Goal: Task Accomplishment & Management: Use online tool/utility

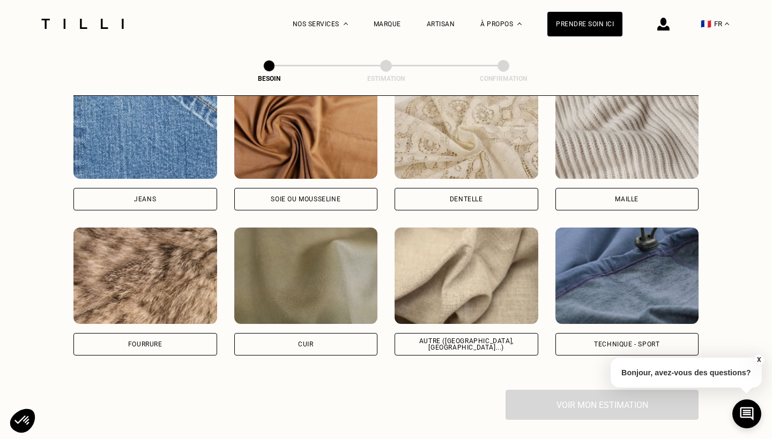
scroll to position [1210, 0]
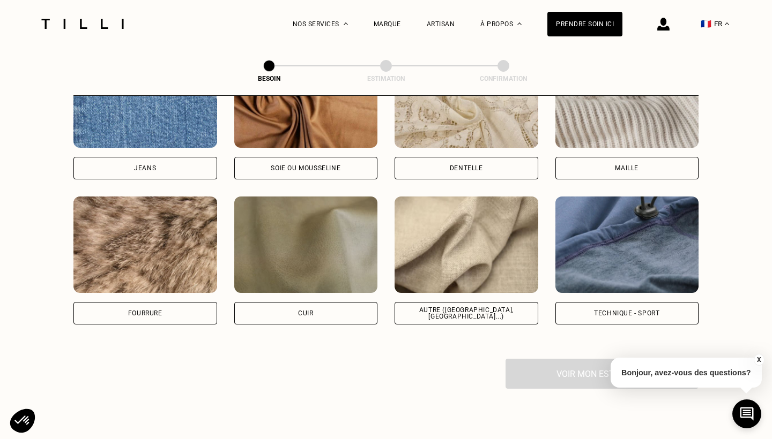
click at [628, 165] on div "Maille" at bounding box center [627, 168] width 24 height 6
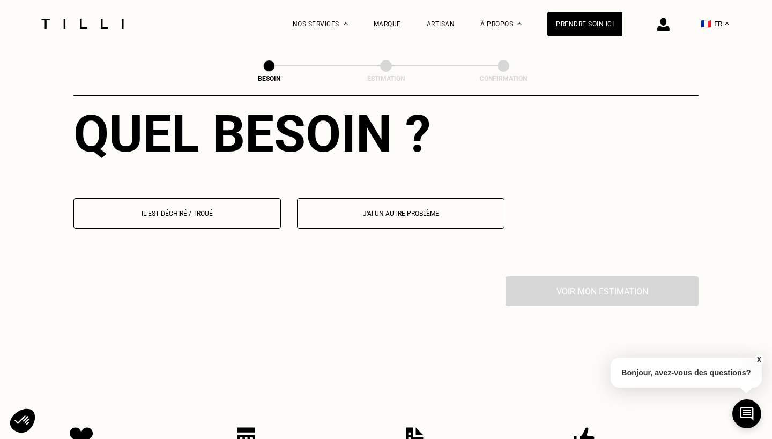
scroll to position [1493, 0]
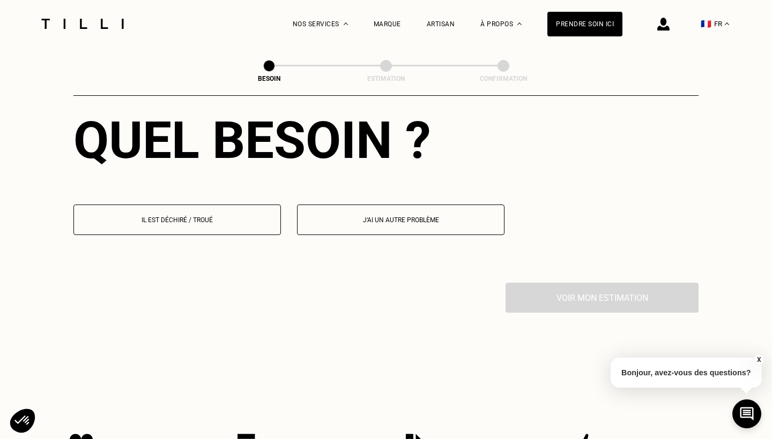
click at [218, 217] on p "Il est déchiré / troué" at bounding box center [177, 221] width 196 height 8
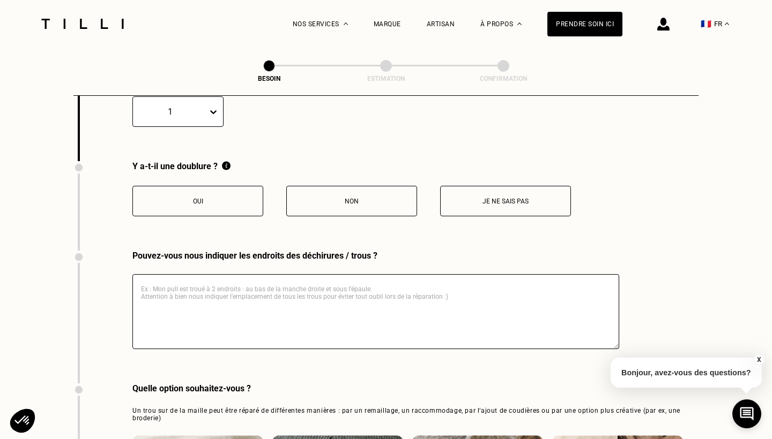
scroll to position [1727, 0]
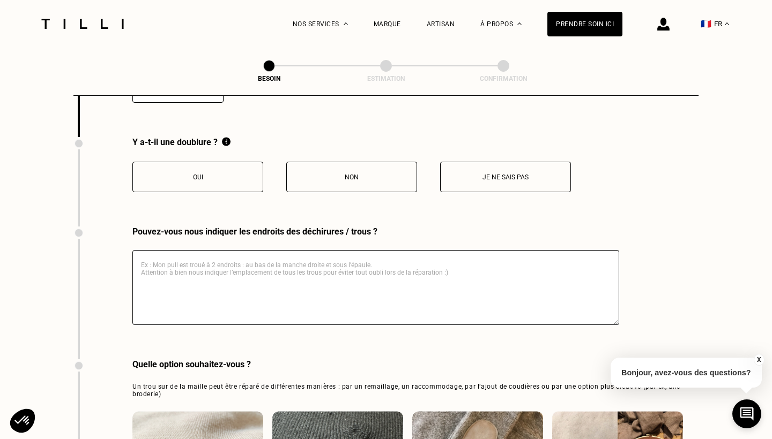
click at [467, 174] on p "Je ne sais pas" at bounding box center [505, 178] width 119 height 8
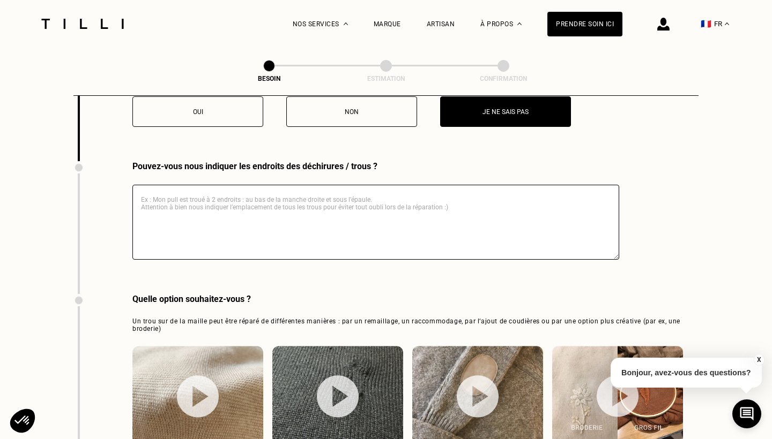
scroll to position [1812, 0]
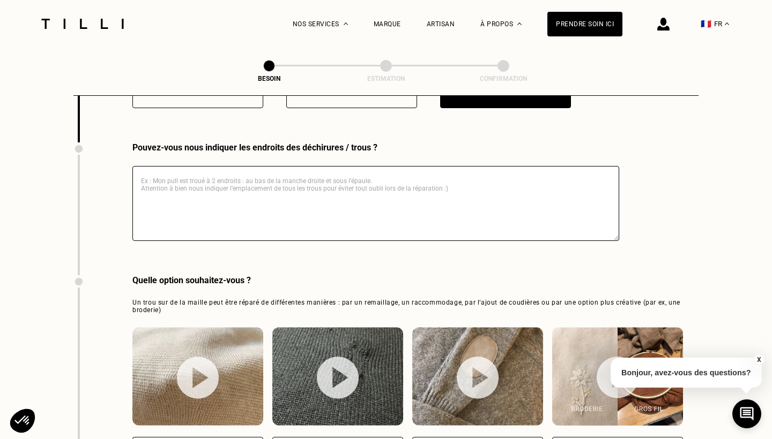
click at [329, 185] on textarea at bounding box center [375, 203] width 487 height 75
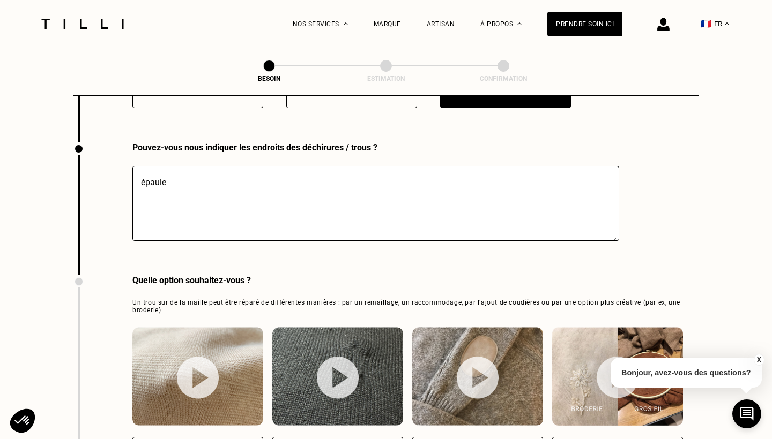
scroll to position [1811, 0]
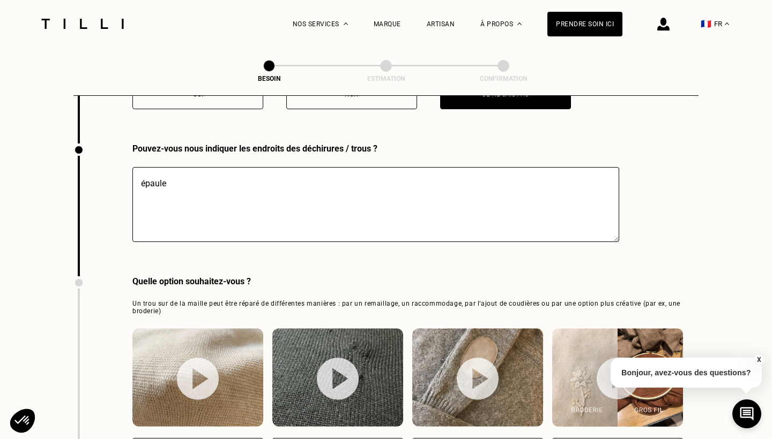
click at [140, 170] on textarea "épaule" at bounding box center [375, 204] width 487 height 75
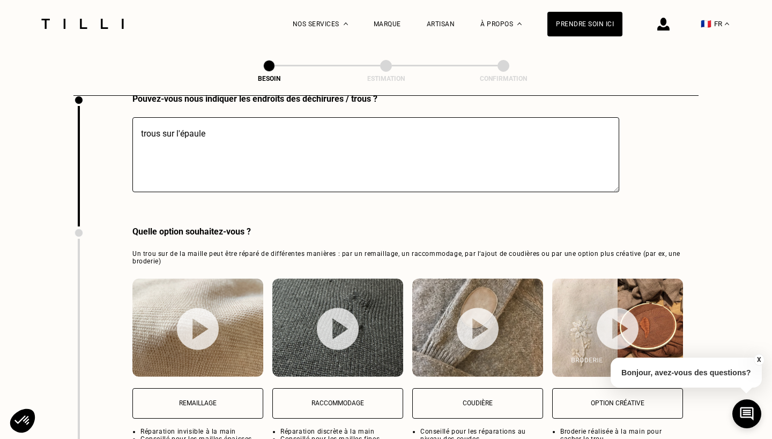
scroll to position [1958, 0]
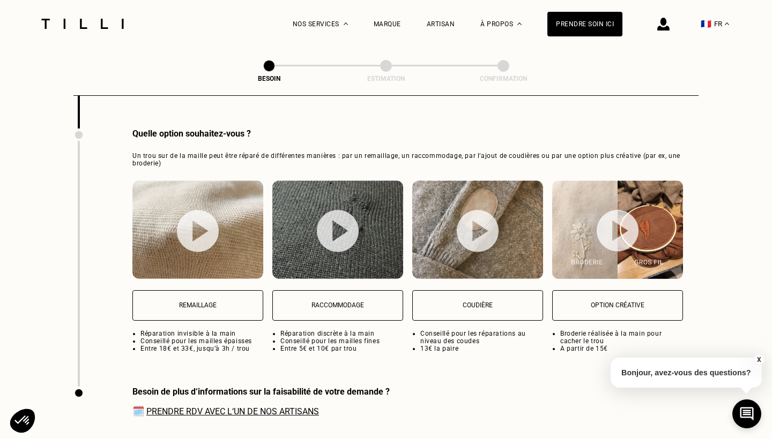
type textarea "trous sur l'épaule"
click at [200, 219] on img at bounding box center [198, 231] width 42 height 42
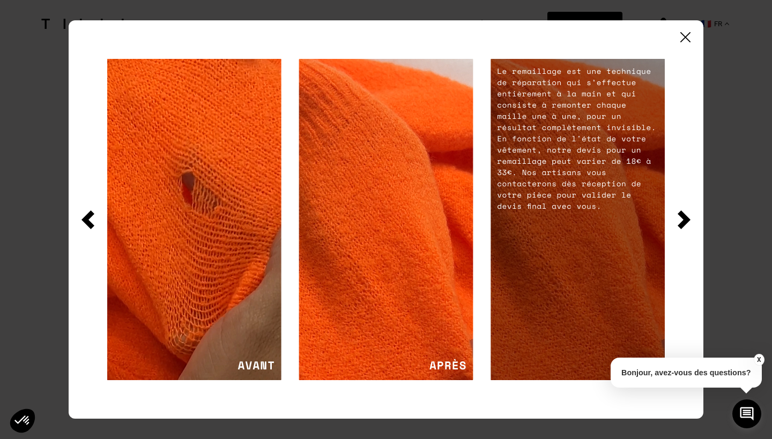
scroll to position [2212, 0]
click at [686, 38] on img at bounding box center [685, 37] width 10 height 10
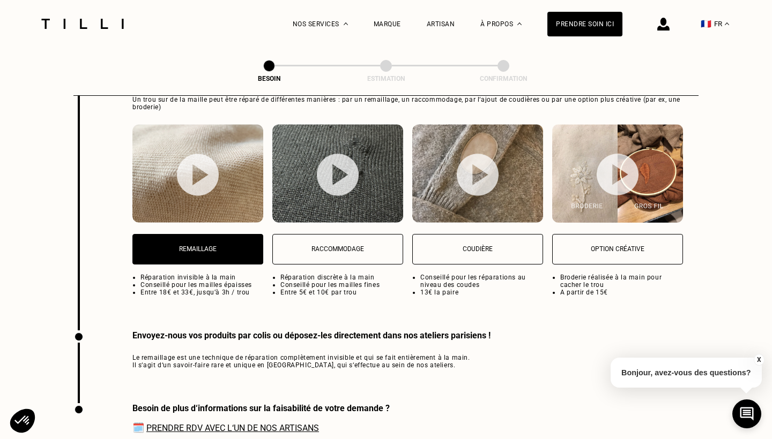
scroll to position [1933, 0]
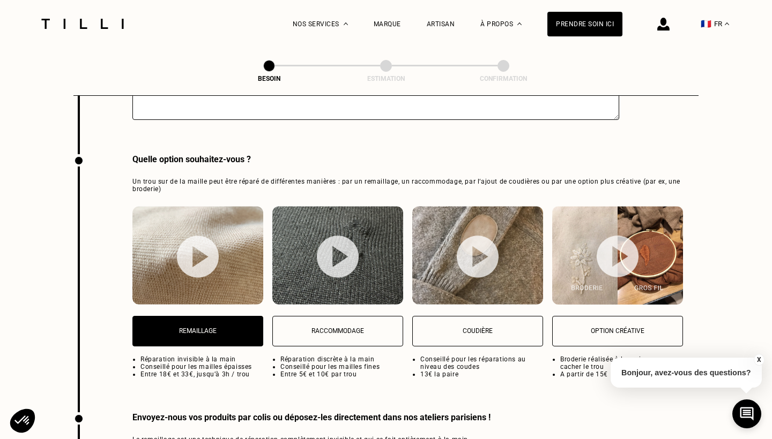
click at [340, 254] on img at bounding box center [338, 257] width 42 height 42
select select "FR"
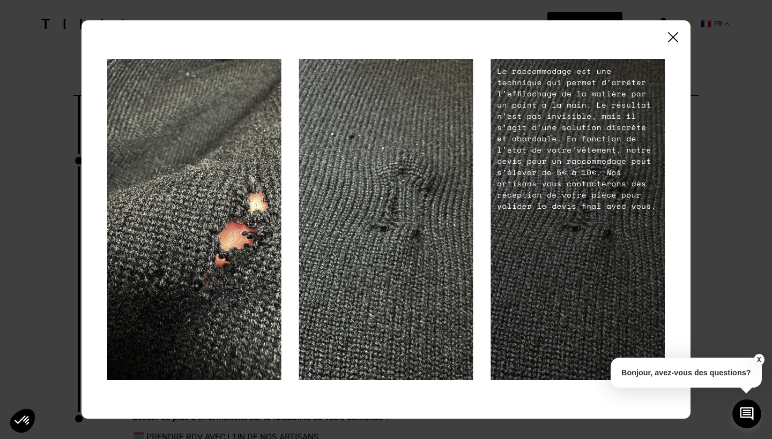
scroll to position [2212, 0]
click at [679, 39] on div at bounding box center [385, 219] width 609 height 399
click at [670, 37] on img at bounding box center [673, 37] width 10 height 10
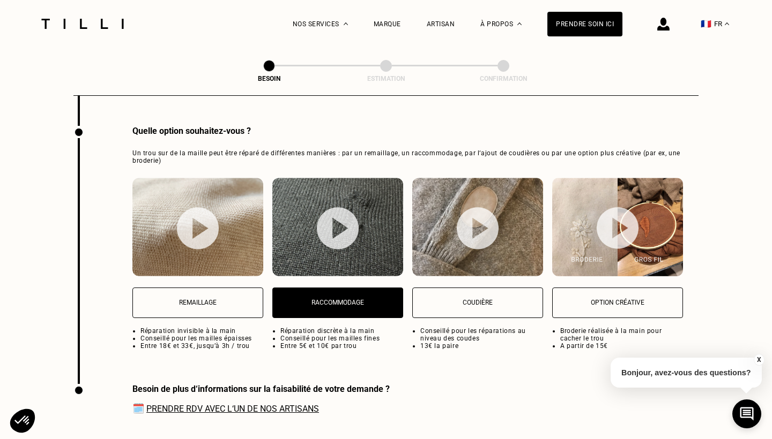
click at [220, 299] on p "Remaillage" at bounding box center [197, 303] width 119 height 8
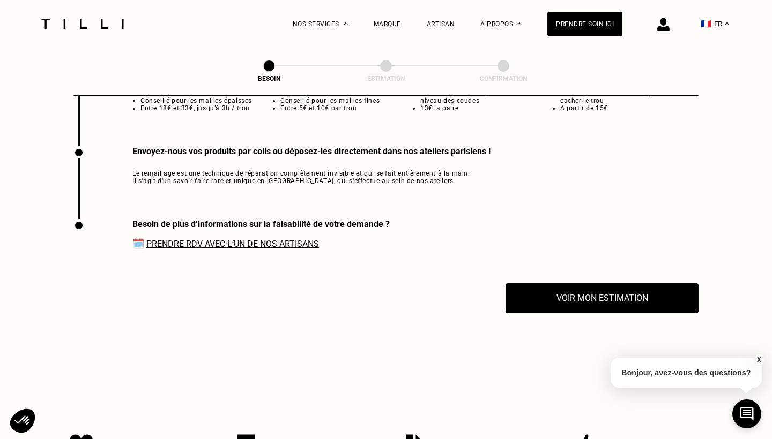
scroll to position [2208, 0]
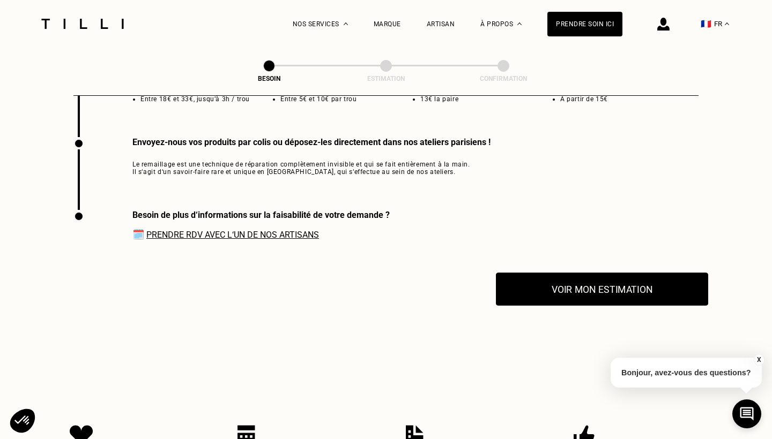
click at [529, 287] on button "Voir mon estimation" at bounding box center [602, 289] width 212 height 33
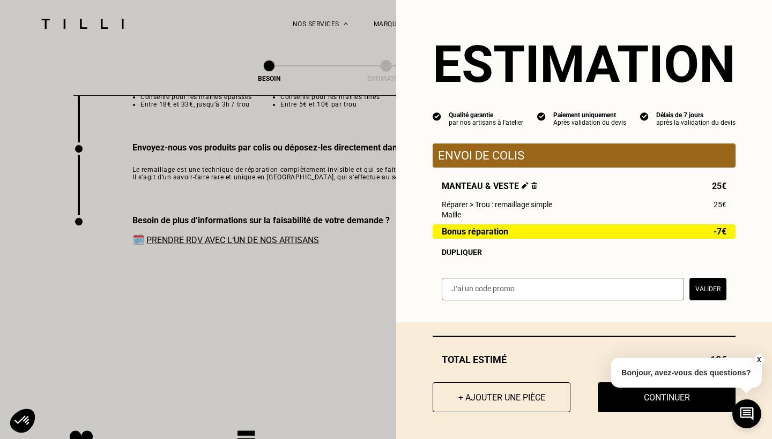
scroll to position [2199, 0]
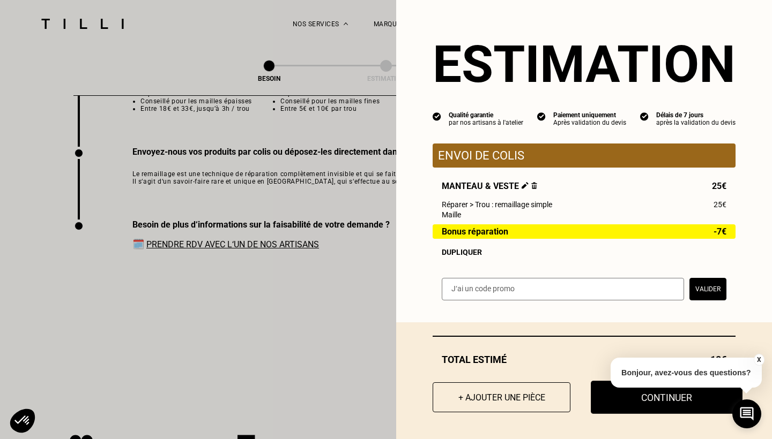
click at [615, 398] on button "Continuer" at bounding box center [667, 397] width 152 height 33
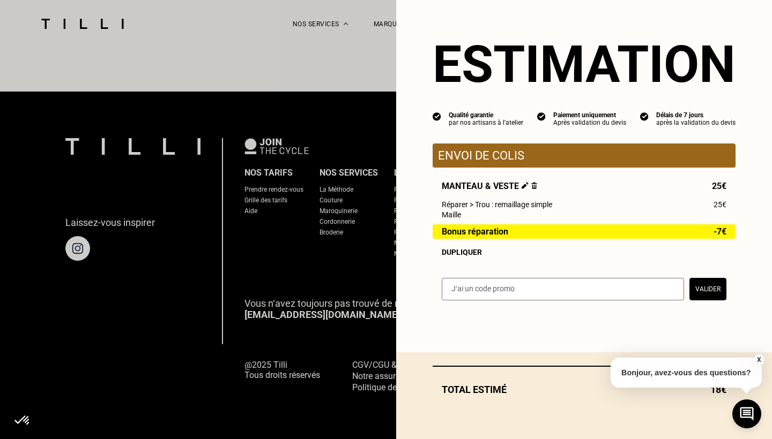
scroll to position [644, 0]
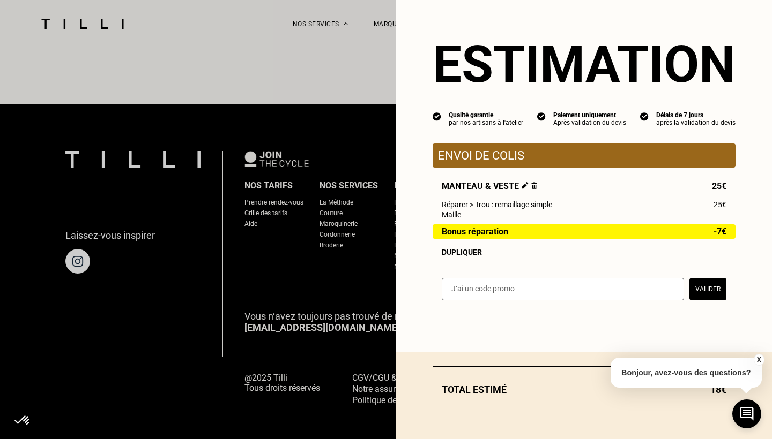
select select "FR"
